Goal: Information Seeking & Learning: Find specific fact

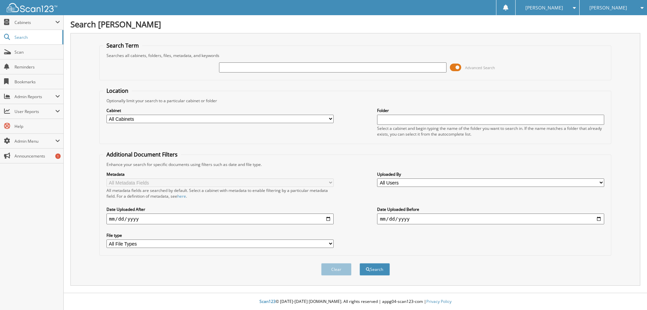
click at [248, 66] on input "text" at bounding box center [332, 67] width 227 height 10
type input "k008345a"
click at [359, 263] on button "Search" at bounding box center [374, 269] width 30 height 12
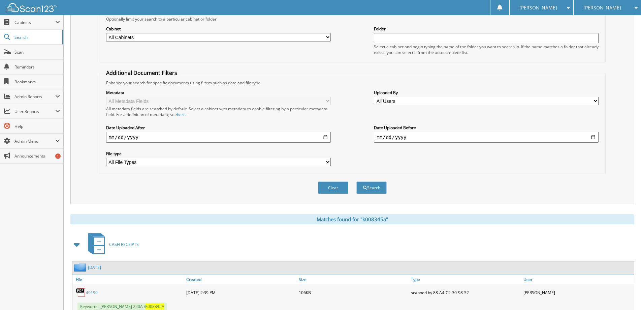
scroll to position [104, 0]
